Goal: Task Accomplishment & Management: Manage account settings

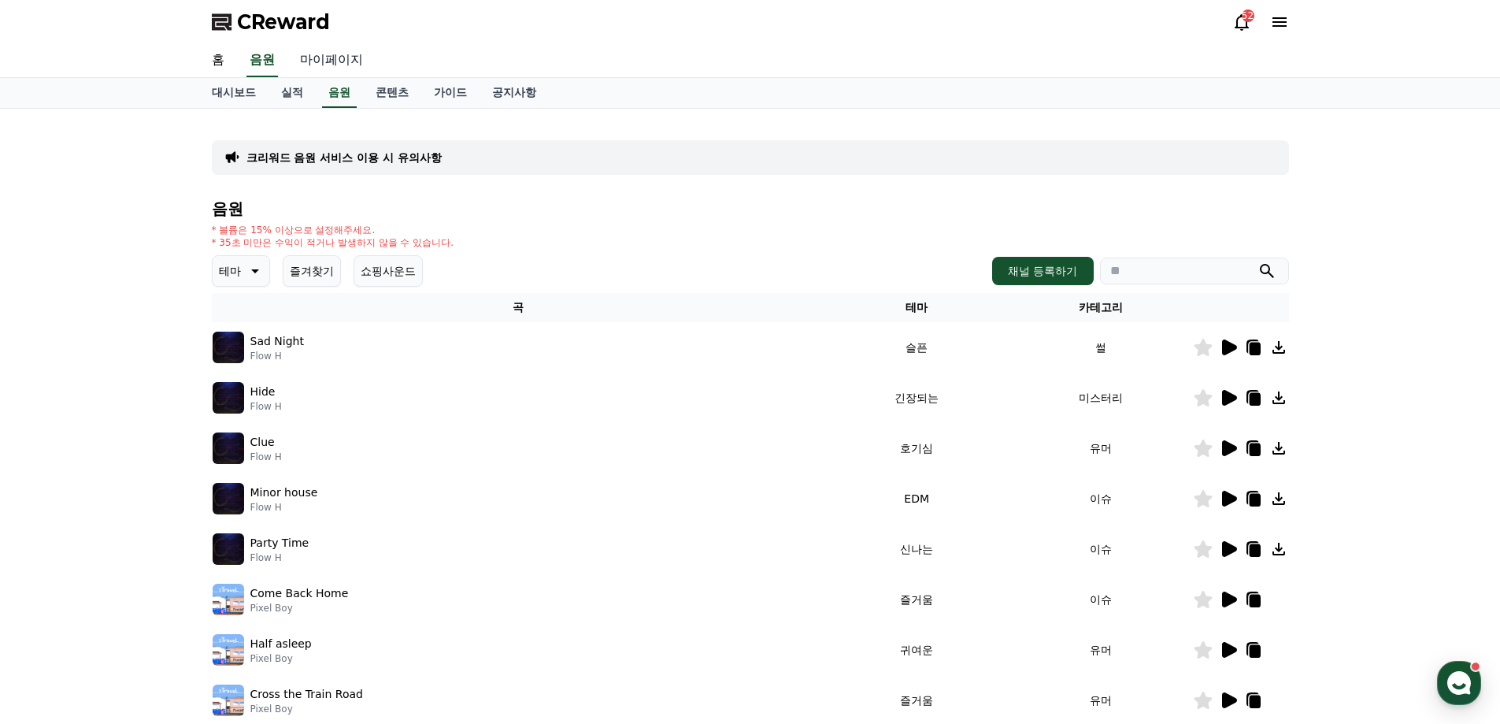
click at [335, 53] on link "마이페이지" at bounding box center [331, 60] width 88 height 33
select select "**********"
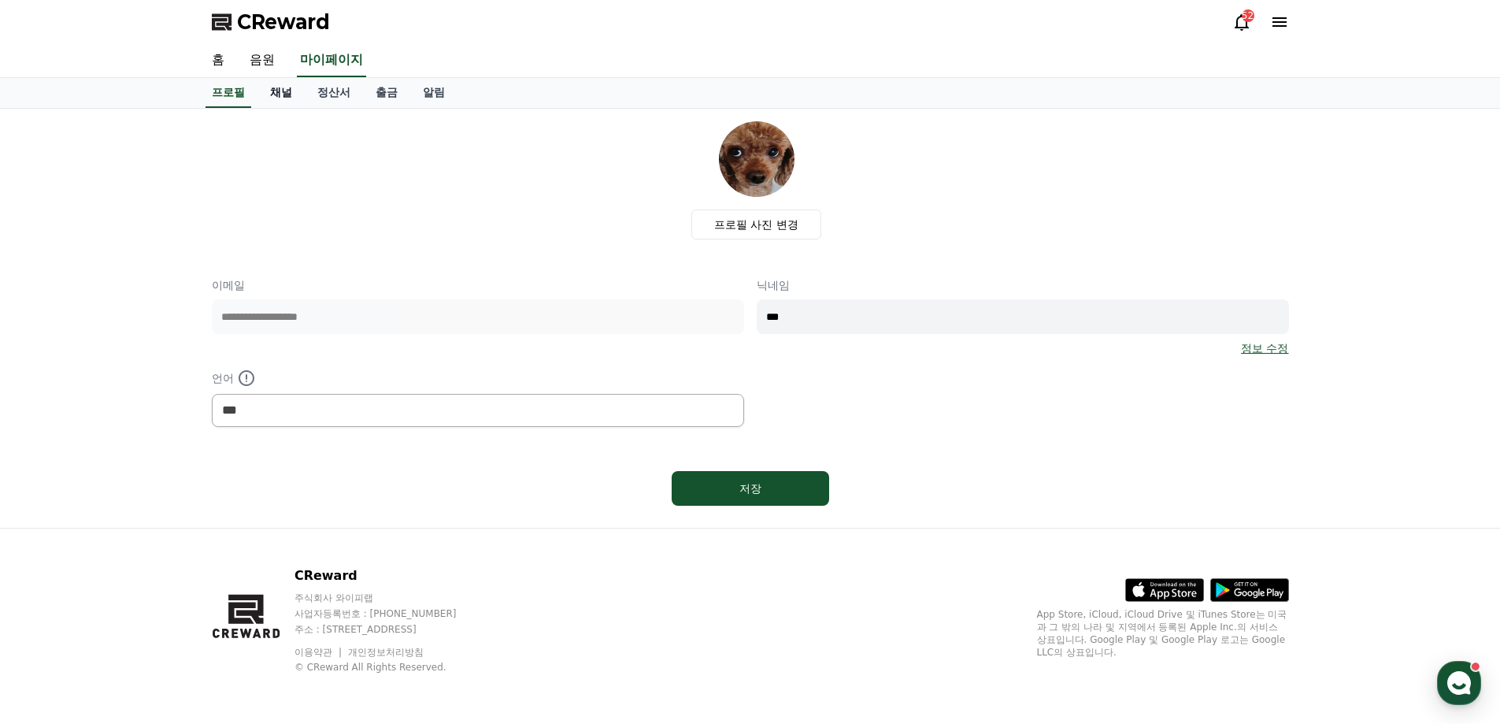
click at [280, 95] on link "채널" at bounding box center [280, 93] width 47 height 30
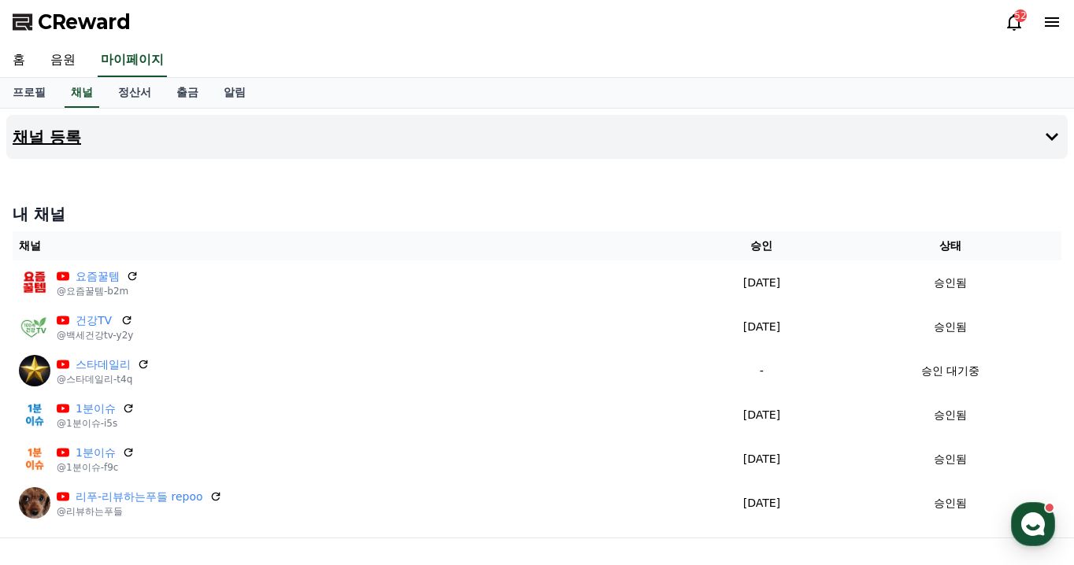
click at [96, 136] on button "채널 등록" at bounding box center [536, 137] width 1061 height 44
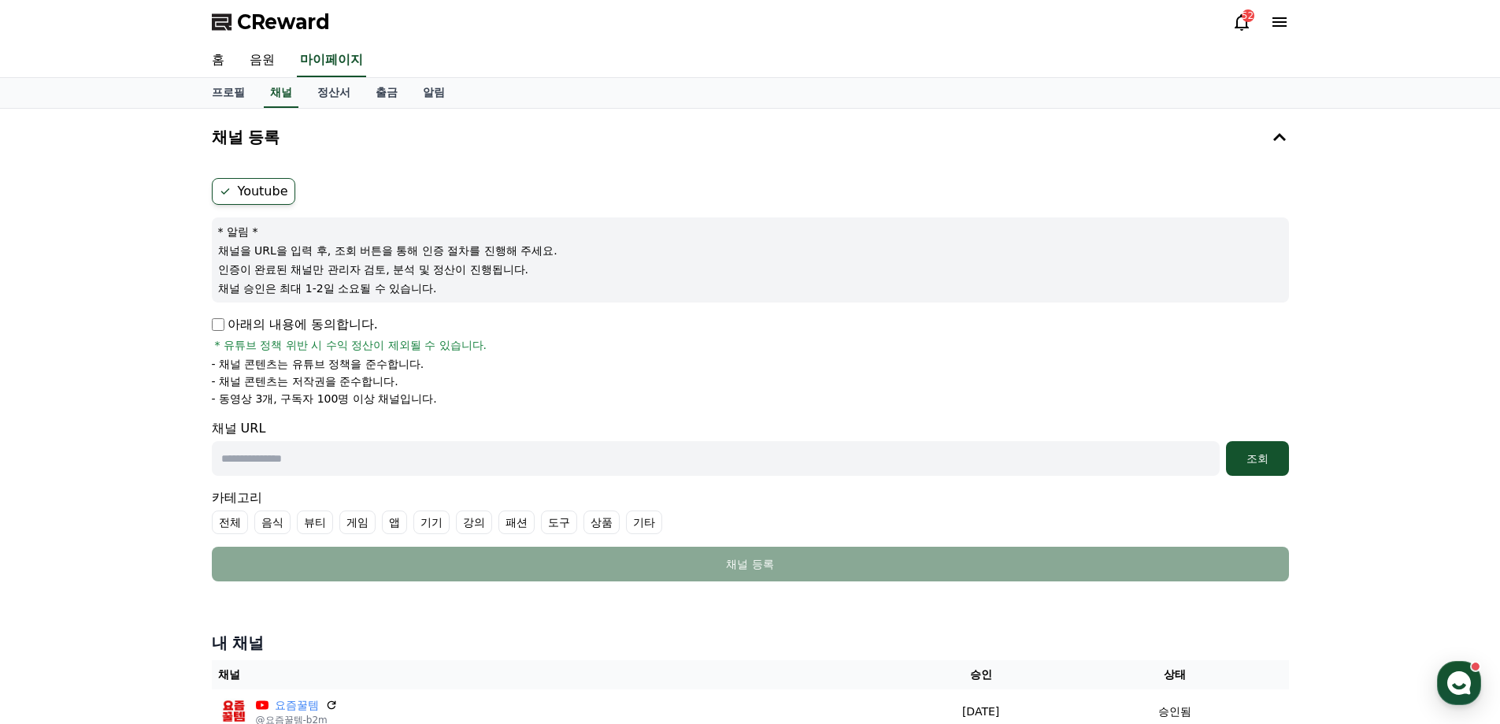
drag, startPoint x: 389, startPoint y: 461, endPoint x: 860, endPoint y: 444, distance: 471.2
click at [390, 461] on input "text" at bounding box center [716, 458] width 1008 height 35
paste input "**********"
type input "**********"
click at [1261, 456] on div "조회" at bounding box center [1257, 458] width 50 height 16
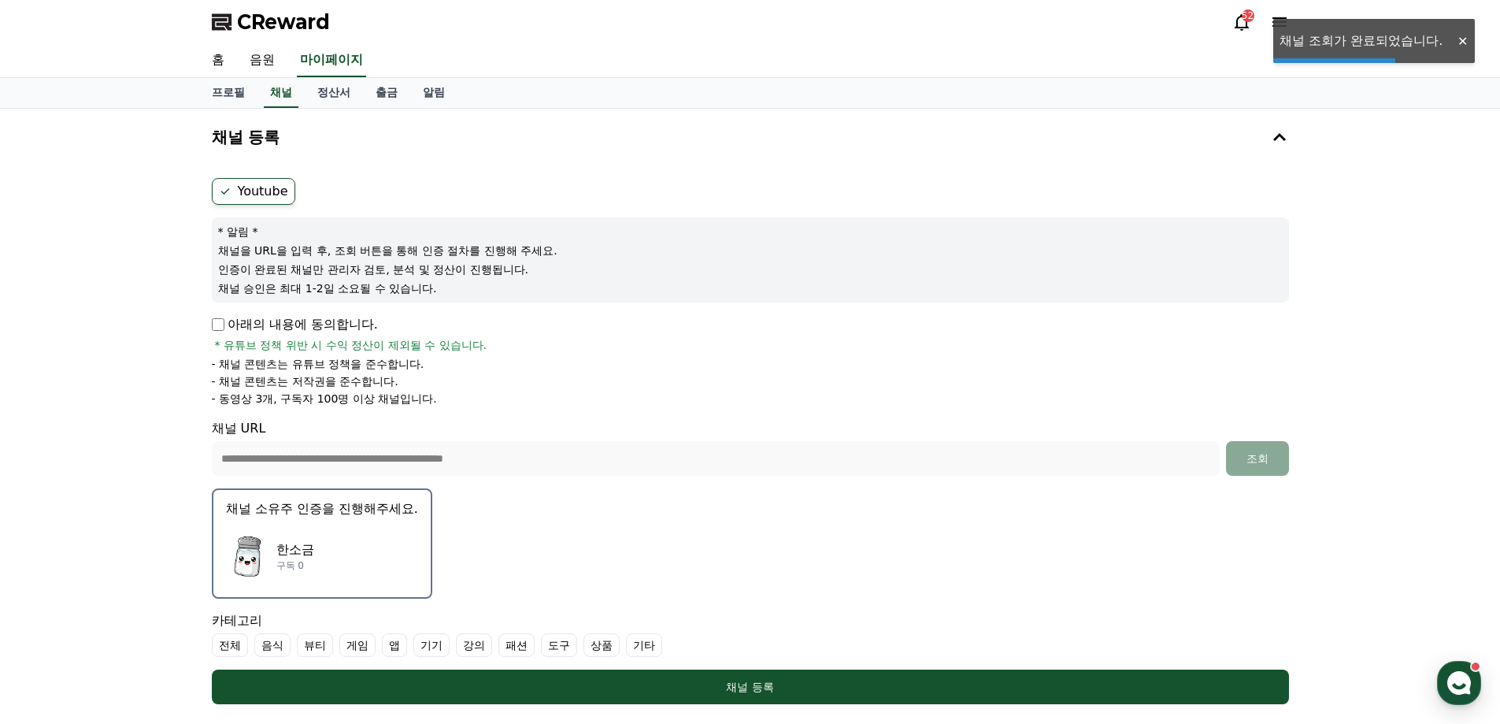
click at [357, 535] on div "한소금 구독 0" at bounding box center [322, 555] width 192 height 63
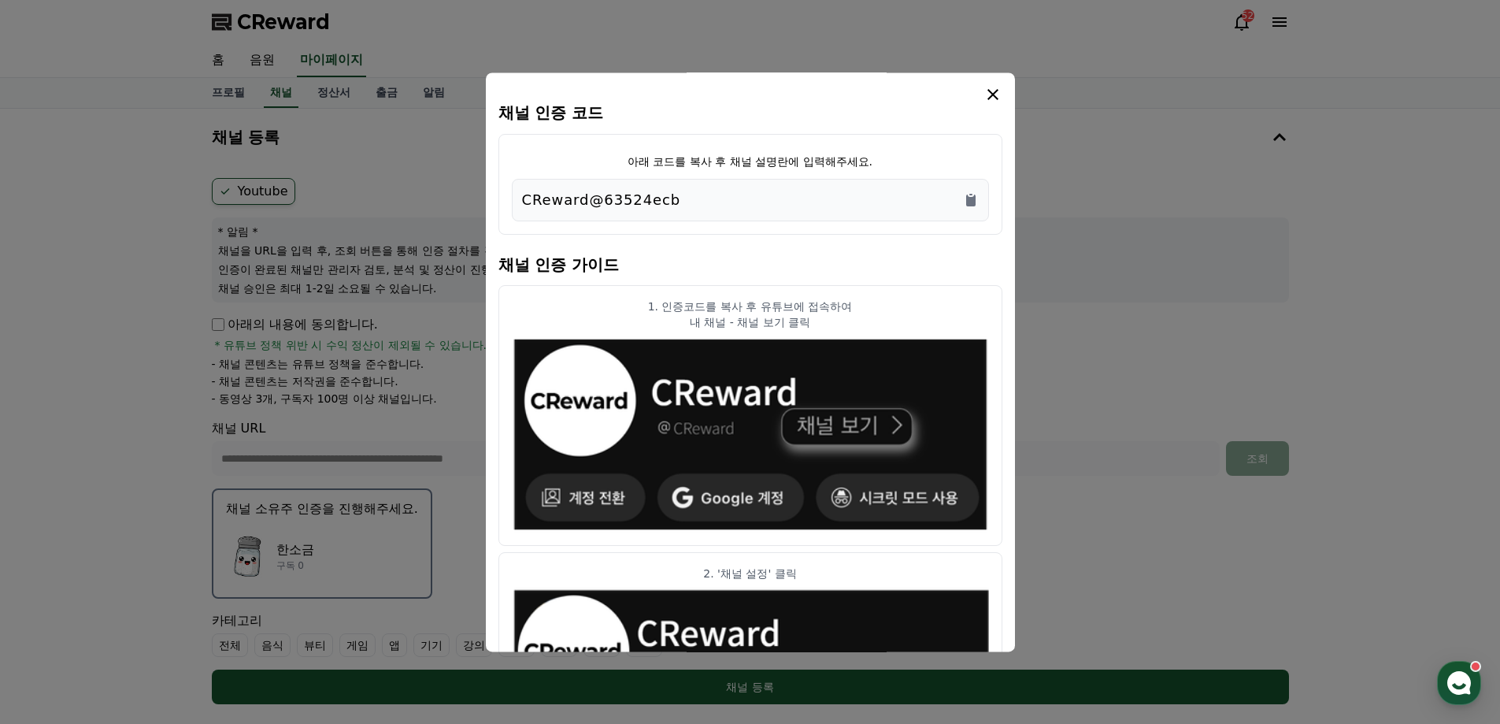
click at [961, 200] on div "CReward@63524ecb" at bounding box center [750, 200] width 457 height 22
click at [991, 93] on icon "modal" at bounding box center [992, 94] width 11 height 11
click at [972, 198] on icon "Copy to clipboard" at bounding box center [970, 200] width 9 height 12
click at [970, 195] on icon "Copy to clipboard" at bounding box center [971, 200] width 16 height 16
click at [995, 94] on icon "modal" at bounding box center [993, 94] width 19 height 19
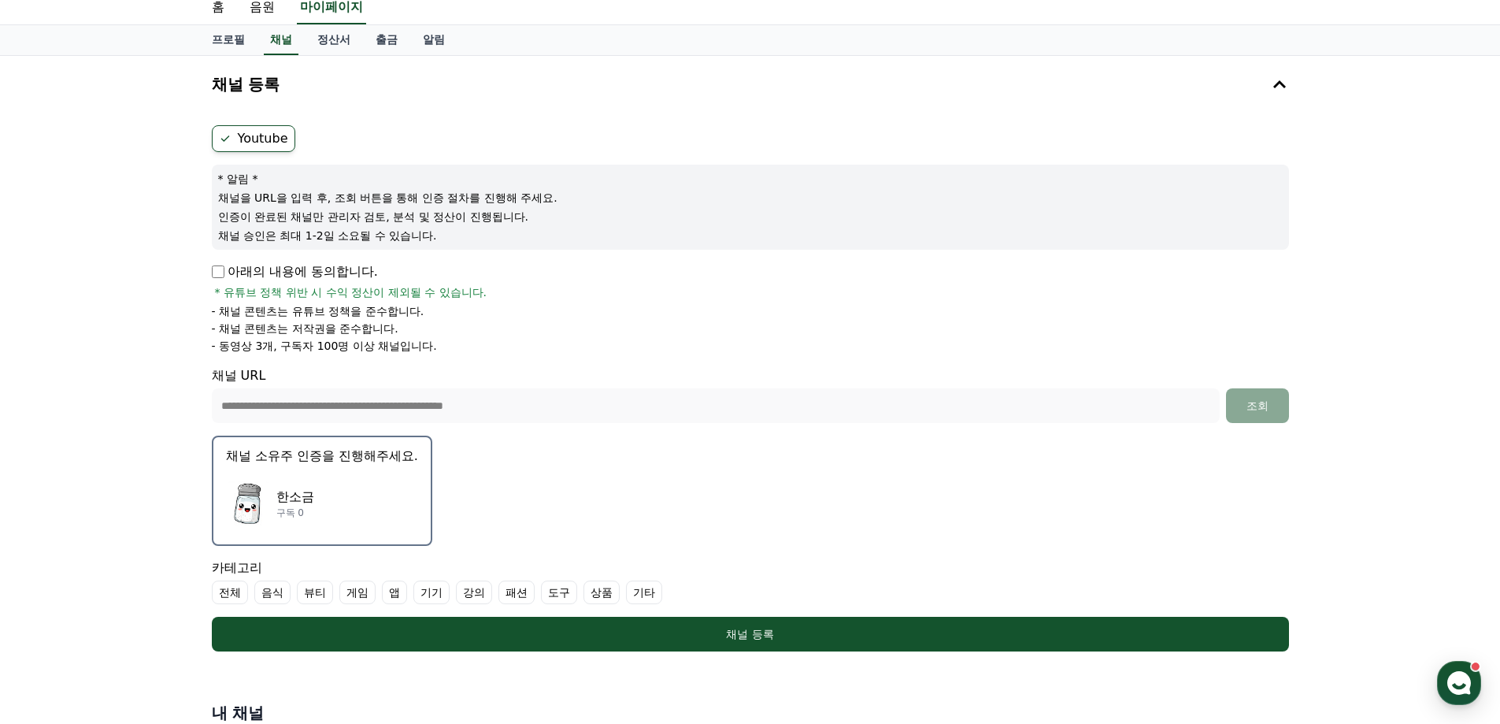
scroll to position [79, 0]
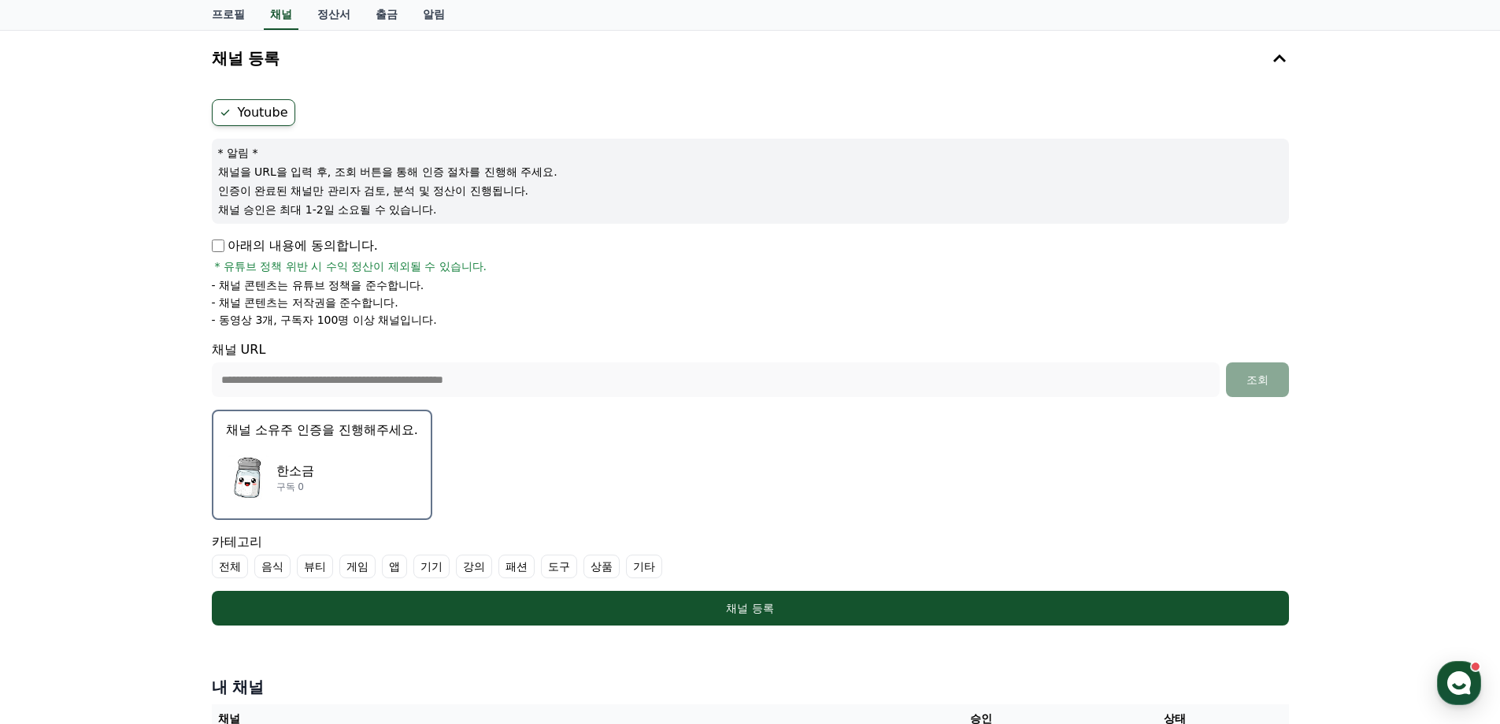
click at [652, 572] on label "기타" at bounding box center [644, 566] width 36 height 24
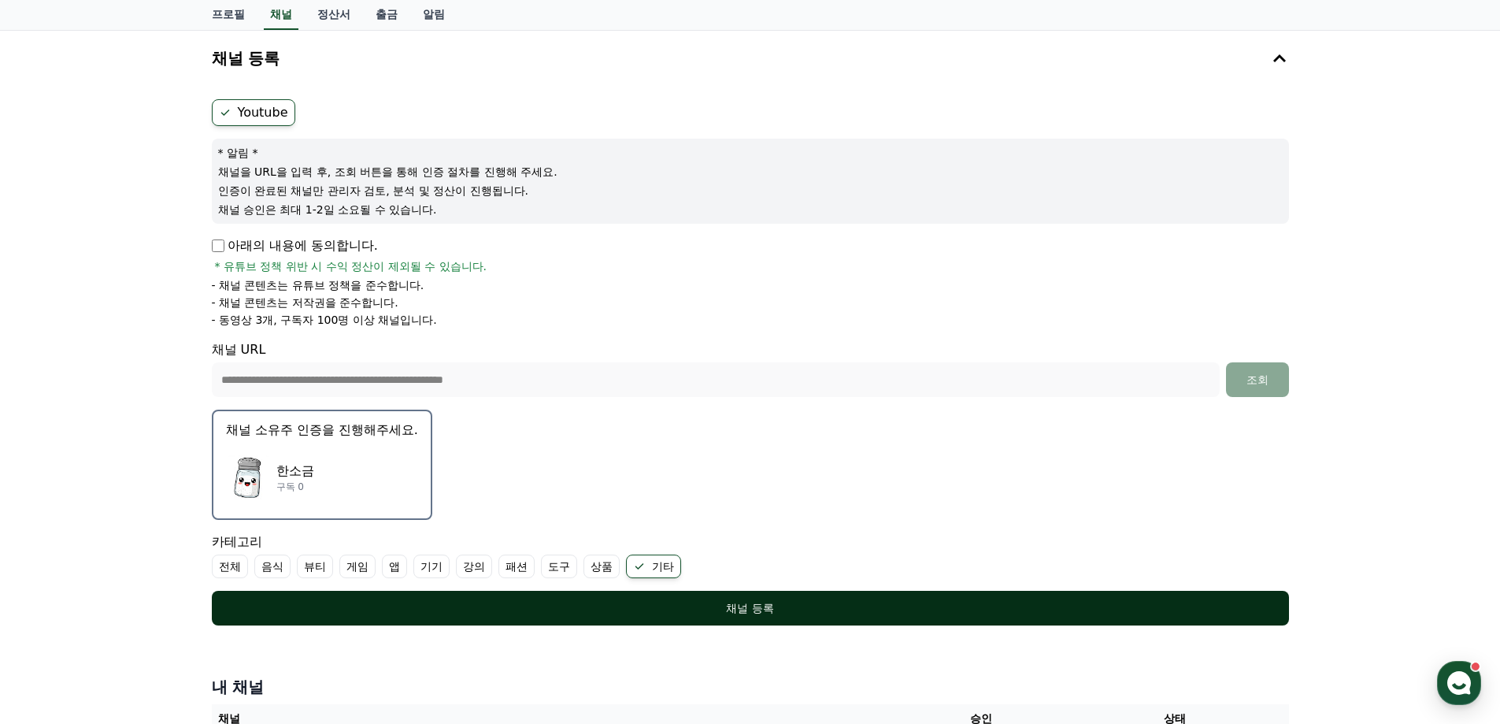
click at [755, 611] on div "채널 등록" at bounding box center [750, 608] width 1014 height 16
